Goal: Information Seeking & Learning: Understand process/instructions

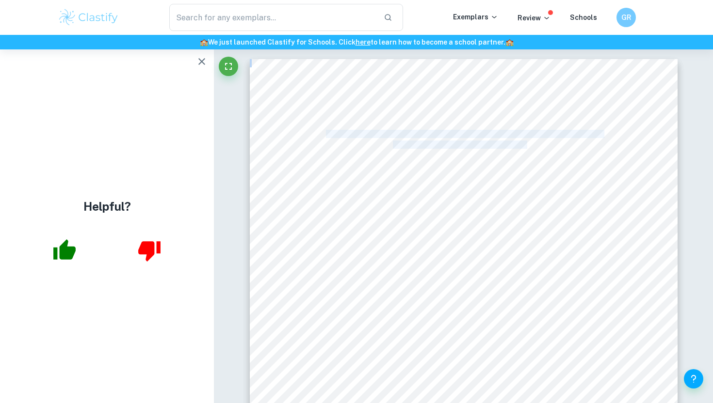
click at [205, 54] on button "button" at bounding box center [201, 61] width 19 height 19
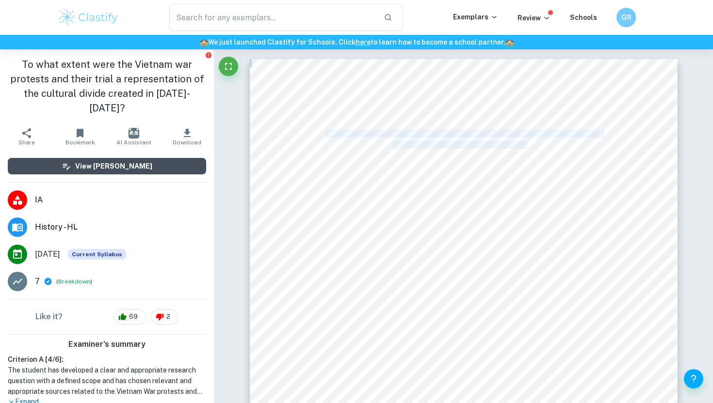
click at [129, 161] on h6 "View [PERSON_NAME]" at bounding box center [113, 166] width 77 height 11
